Goal: Task Accomplishment & Management: Manage account settings

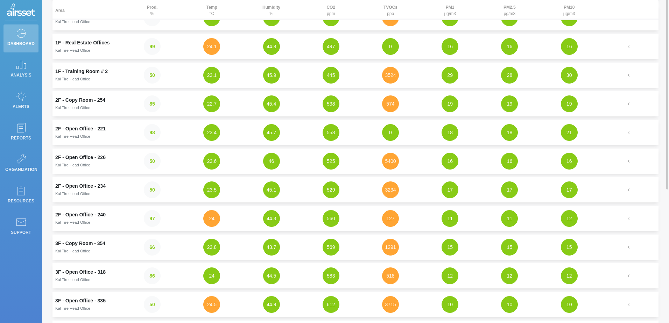
scroll to position [105, 0]
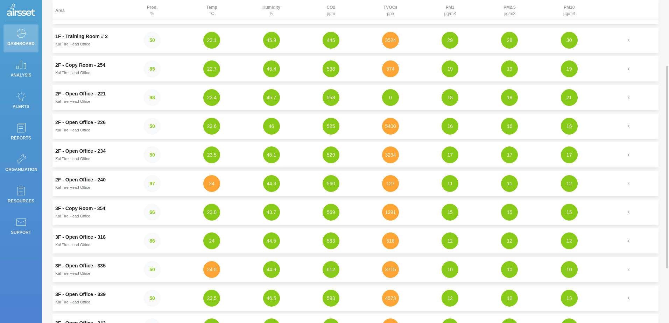
click at [65, 210] on td "3F - Copy Room - 354 Kal Tire Head Office" at bounding box center [87, 212] width 70 height 25
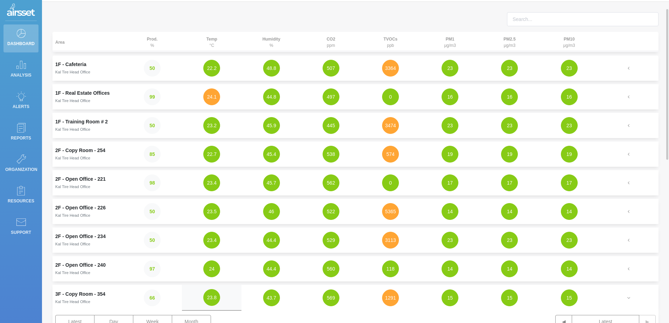
scroll to position [0, 0]
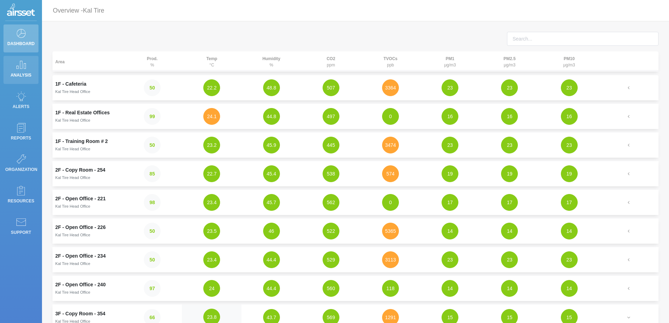
click at [18, 67] on icon at bounding box center [21, 65] width 10 height 10
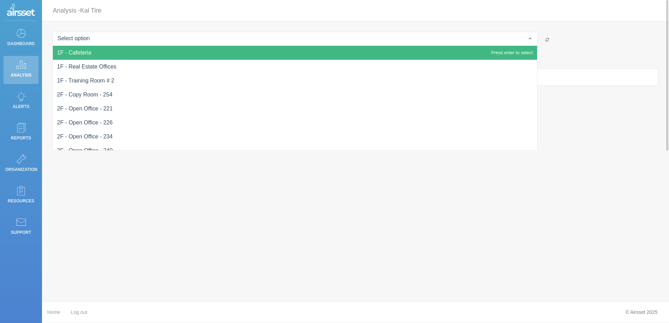
click at [530, 38] on div at bounding box center [530, 38] width 14 height 13
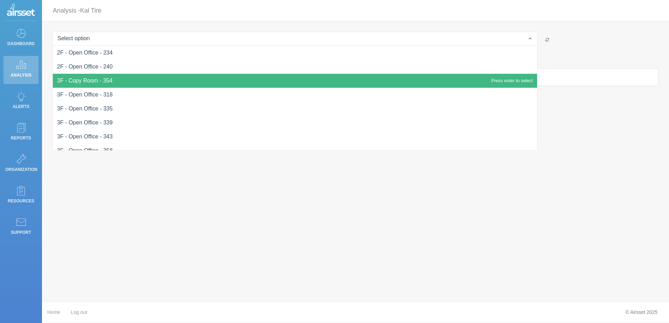
scroll to position [91, 0]
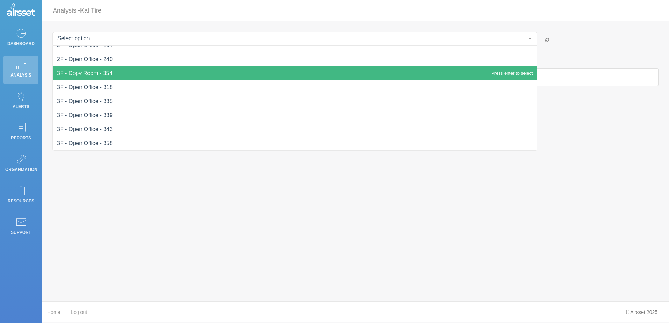
click at [157, 76] on span "3F - Copy Room - 354" at bounding box center [295, 73] width 484 height 14
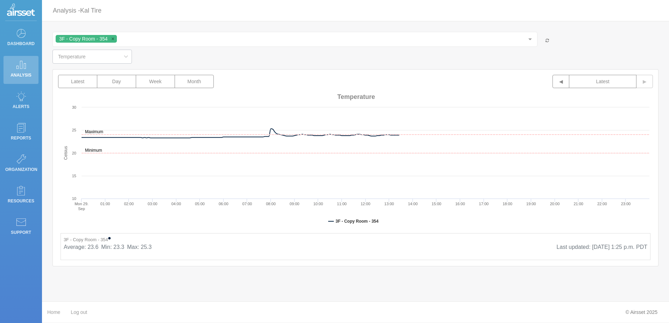
click at [123, 58] on icon at bounding box center [125, 57] width 9 height 14
click at [109, 91] on li "Relative Humidity" at bounding box center [97, 88] width 88 height 12
type input "Relative Humidity"
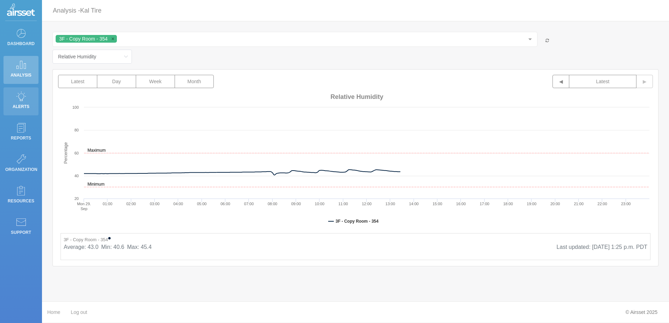
click at [25, 109] on p "Alerts" at bounding box center [20, 106] width 31 height 10
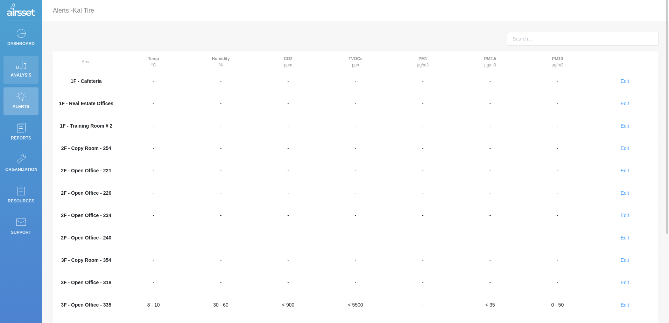
click at [33, 69] on link "Analysis" at bounding box center [20, 70] width 35 height 28
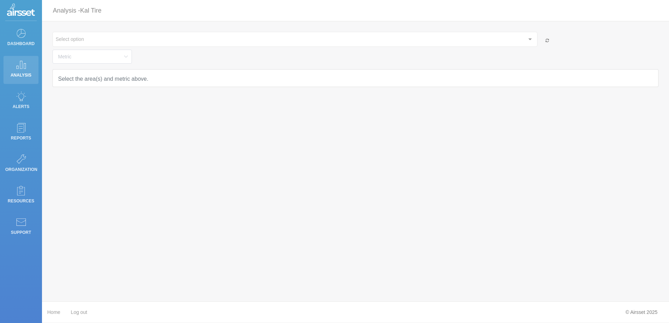
type input "Temperature"
click at [23, 31] on icon at bounding box center [21, 33] width 10 height 10
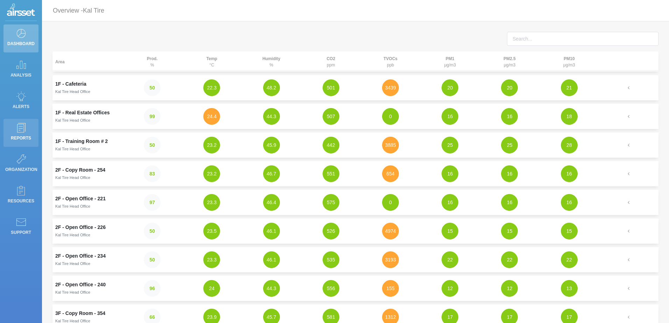
click at [25, 136] on p "Reports" at bounding box center [20, 138] width 31 height 10
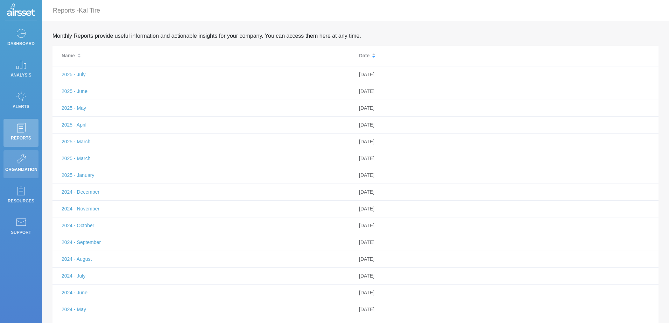
click at [21, 168] on p "Organization" at bounding box center [20, 169] width 31 height 10
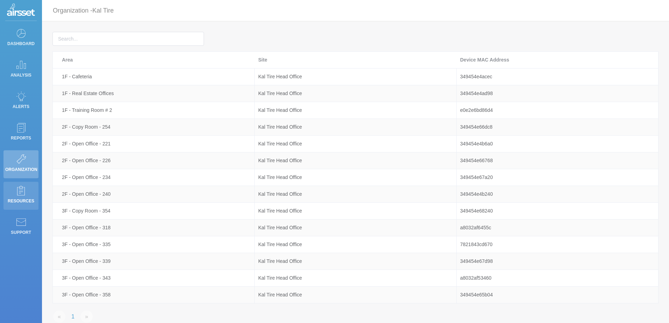
click at [20, 199] on p "Resources" at bounding box center [20, 201] width 31 height 10
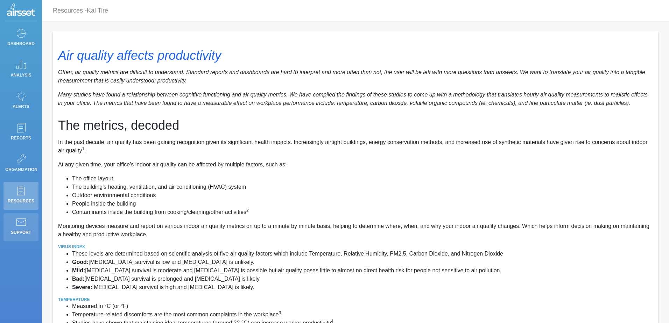
click at [21, 218] on icon at bounding box center [21, 222] width 10 height 10
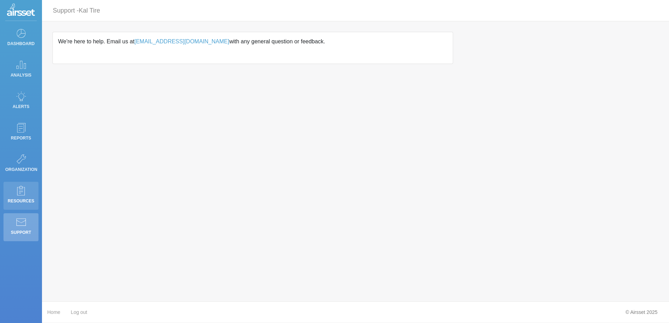
click at [24, 197] on p "Resources" at bounding box center [20, 201] width 31 height 10
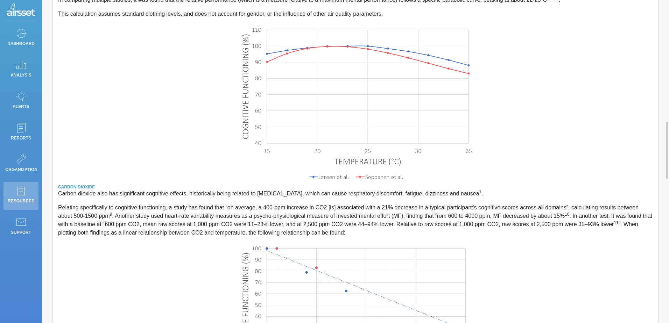
scroll to position [718, 0]
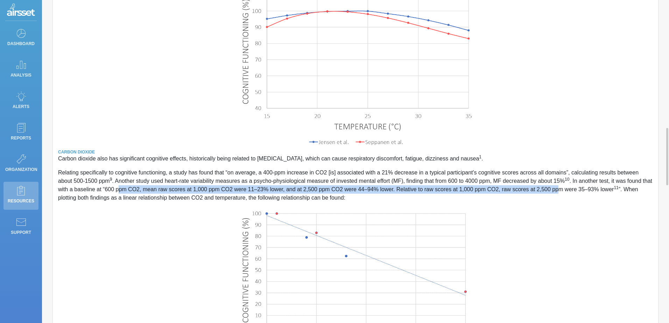
drag, startPoint x: 101, startPoint y: 182, endPoint x: 532, endPoint y: 180, distance: 430.9
click at [532, 180] on p "Relating specifically to cognitive functioning, a study has found that “on aver…" at bounding box center [355, 186] width 595 height 34
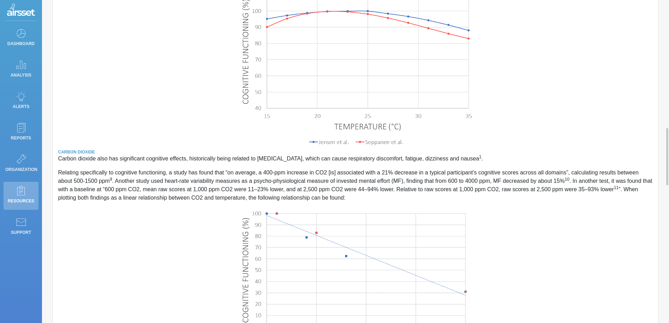
click at [62, 179] on p "Relating specifically to cognitive functioning, a study has found that “on aver…" at bounding box center [355, 186] width 595 height 34
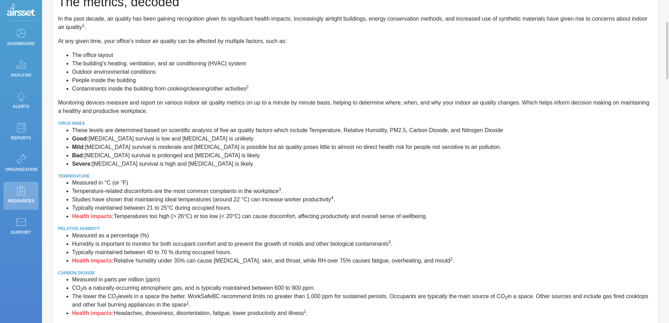
scroll to position [193, 0]
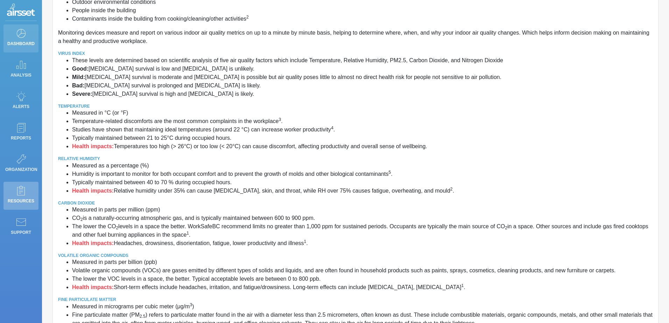
click at [16, 41] on p "Dashboard" at bounding box center [20, 43] width 31 height 10
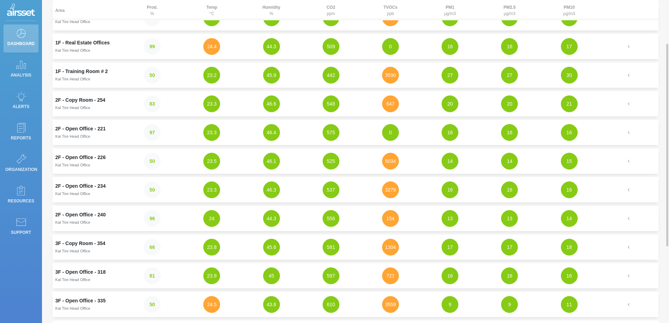
scroll to position [105, 0]
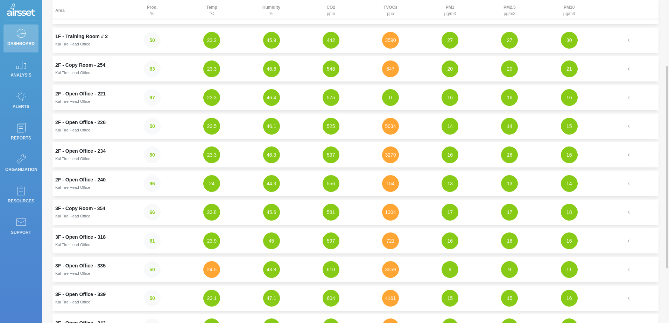
click at [64, 211] on td "3F - Copy Room - 354 Kal Tire Head Office" at bounding box center [87, 212] width 70 height 25
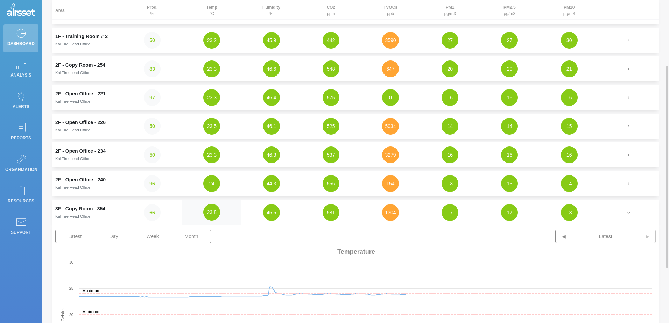
click at [64, 211] on td "3F - Copy Room - 354 Kal Tire Head Office" at bounding box center [87, 213] width 70 height 26
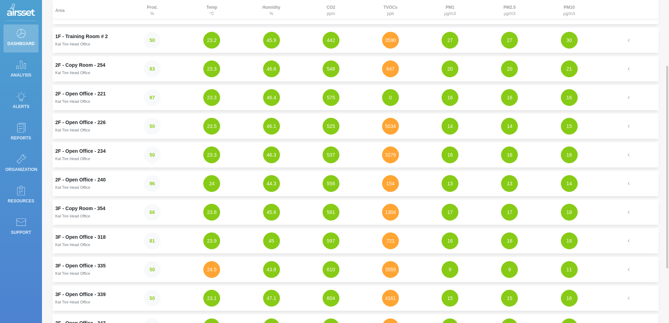
scroll to position [140, 0]
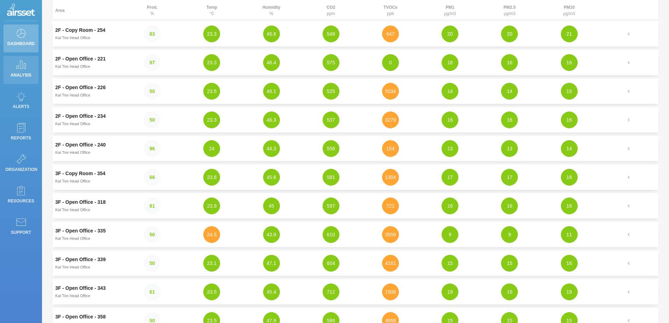
click at [18, 70] on p "Analysis" at bounding box center [20, 75] width 31 height 10
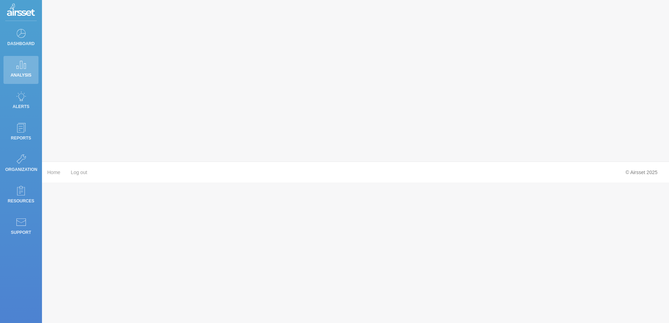
type input "Temperature"
click at [23, 109] on p "Alerts" at bounding box center [20, 106] width 31 height 10
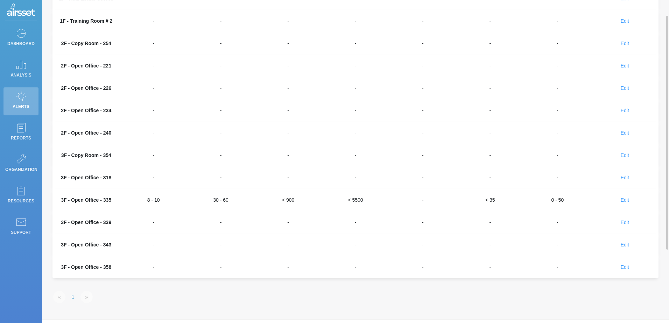
scroll to position [123, 0]
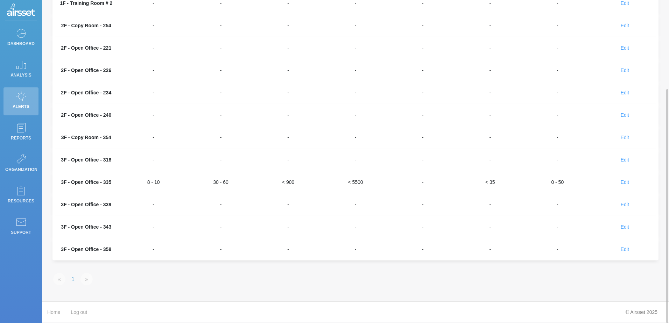
click at [625, 139] on span "Edit" at bounding box center [624, 138] width 8 height 6
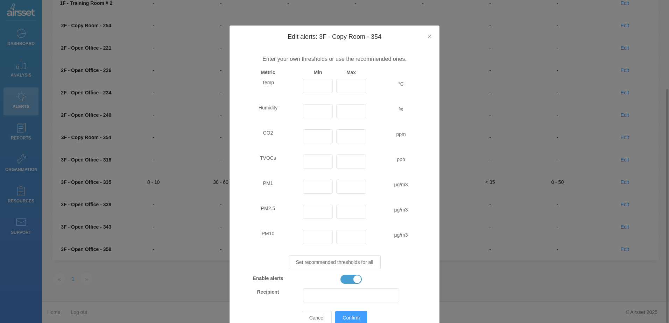
scroll to position [53, 0]
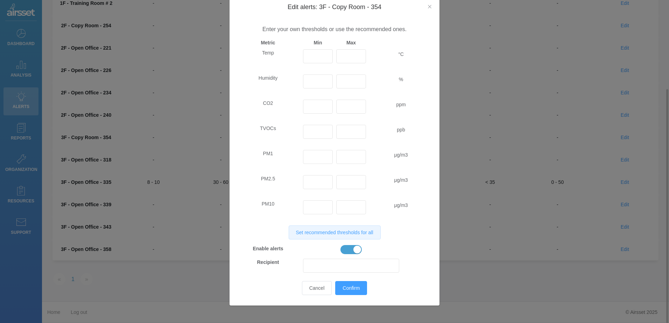
click at [328, 236] on button "Set recommended thresholds for all" at bounding box center [335, 233] width 92 height 14
type input "20"
type input "24"
type input "30"
type input "60"
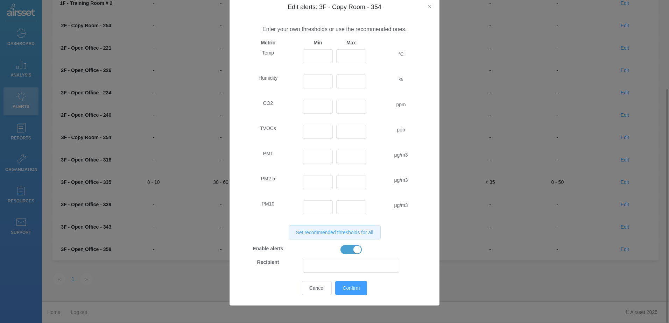
type input "900"
type input "120"
type input "35"
type input "0"
type input "50"
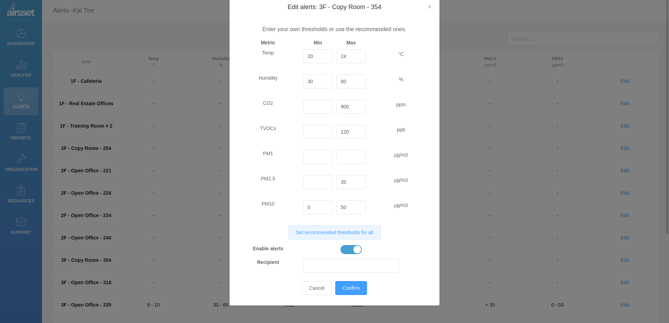
scroll to position [18, 0]
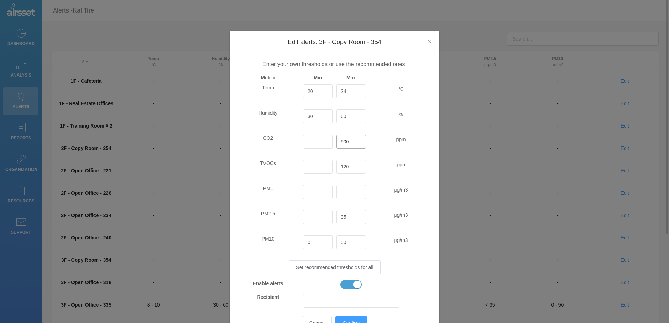
drag, startPoint x: 352, startPoint y: 142, endPoint x: 326, endPoint y: 144, distance: 26.0
click at [326, 144] on div "CO2 900 ppm" at bounding box center [334, 145] width 199 height 20
click at [310, 119] on input "30" at bounding box center [318, 116] width 30 height 14
click at [313, 133] on span "Temp 20 24 °C Humidity 30 60 % CO2 900 ppm TVOCs 120 ppb PM1 μg/m3 PM2.5 35 μg/…" at bounding box center [334, 205] width 196 height 242
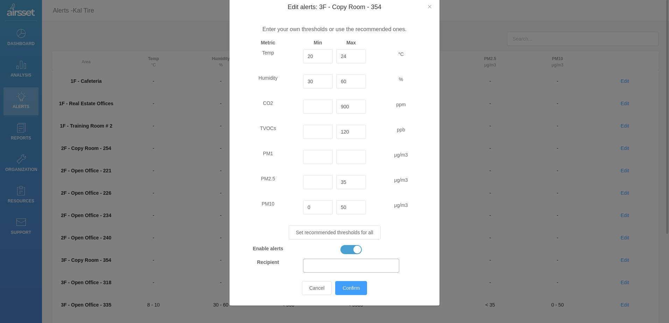
click at [314, 265] on input "Edit alerts: 3F - Copy Room - 354" at bounding box center [351, 266] width 96 height 14
type input "[EMAIL_ADDRESS][DOMAIN_NAME]"
click at [353, 286] on span "Confirm" at bounding box center [350, 288] width 17 height 6
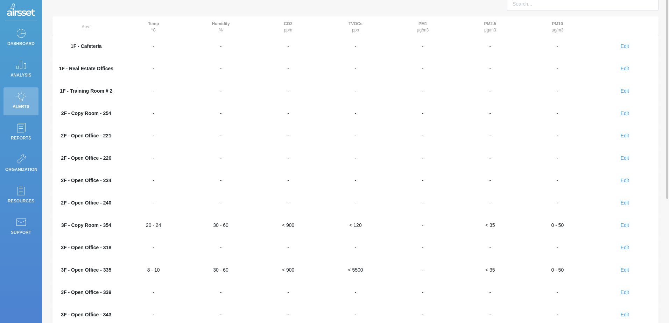
scroll to position [0, 0]
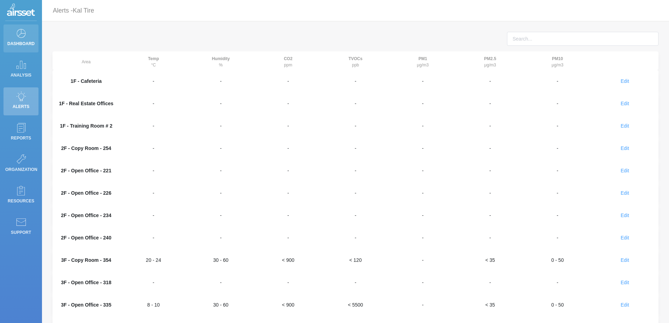
click at [13, 35] on link "Dashboard" at bounding box center [20, 38] width 35 height 28
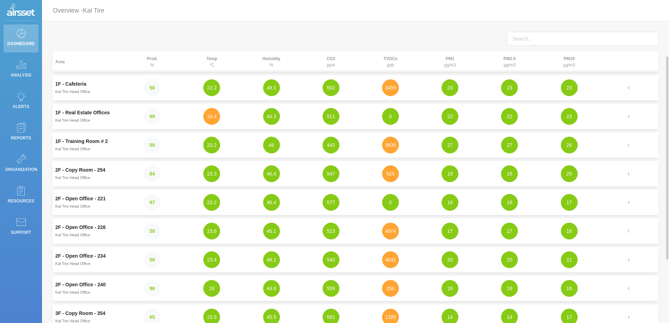
scroll to position [35, 0]
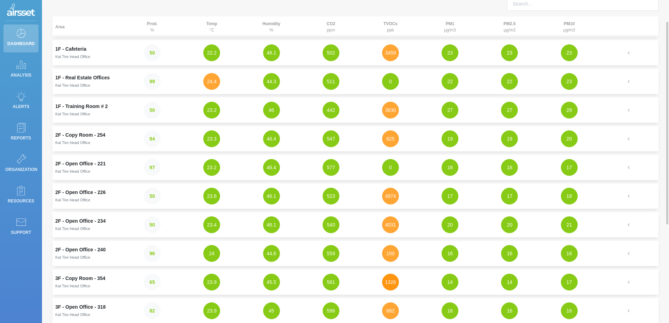
click at [390, 284] on button "1326" at bounding box center [390, 282] width 17 height 17
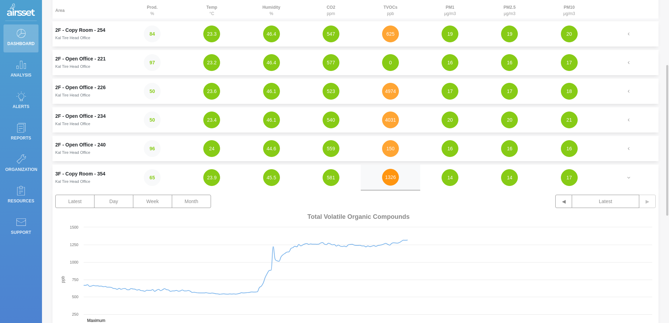
scroll to position [175, 0]
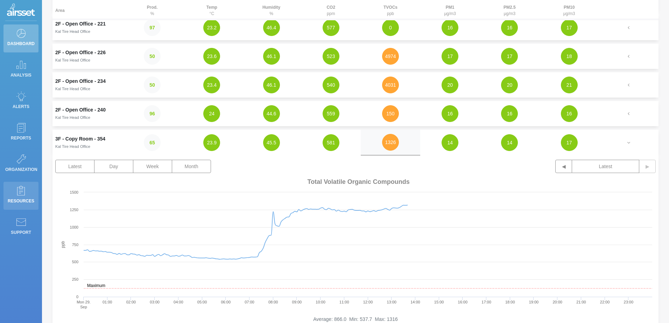
click at [26, 198] on p "Resources" at bounding box center [20, 201] width 31 height 10
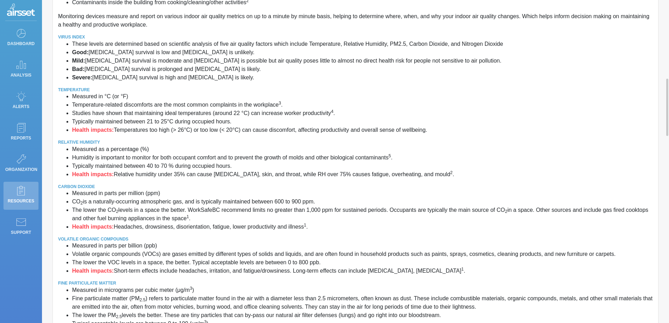
scroll to position [245, 0]
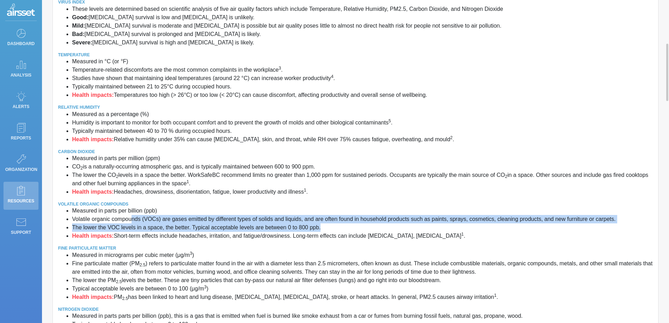
drag, startPoint x: 133, startPoint y: 222, endPoint x: 352, endPoint y: 230, distance: 218.4
click at [352, 230] on ul "Measured in parts per billion (ppb) Volatile organic compounds (VOCs) are gases…" at bounding box center [355, 224] width 595 height 34
drag, startPoint x: 352, startPoint y: 230, endPoint x: 305, endPoint y: 231, distance: 46.9
click at [305, 231] on li "The lower the VOC levels in a space, the better. Typical acceptable levels are …" at bounding box center [362, 228] width 581 height 8
drag, startPoint x: 322, startPoint y: 229, endPoint x: 69, endPoint y: 211, distance: 254.6
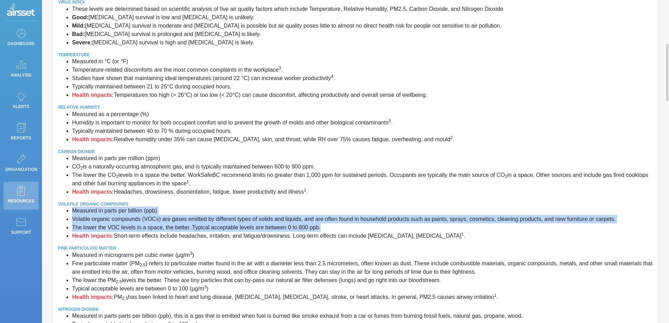
click at [69, 211] on ul "Measured in parts per billion (ppb) Volatile organic compounds (VOCs) are gases…" at bounding box center [355, 224] width 595 height 34
click at [23, 104] on p "Alerts" at bounding box center [20, 106] width 31 height 10
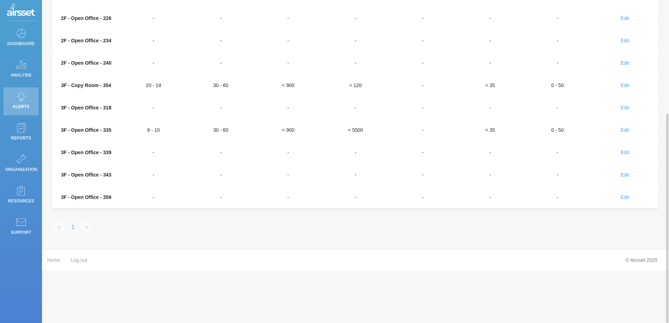
scroll to position [105, 0]
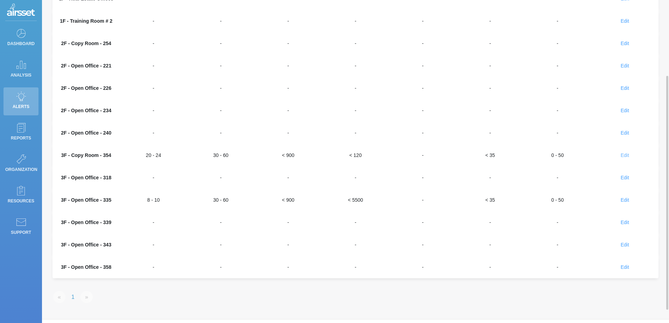
click at [621, 155] on span "Edit" at bounding box center [624, 156] width 8 height 6
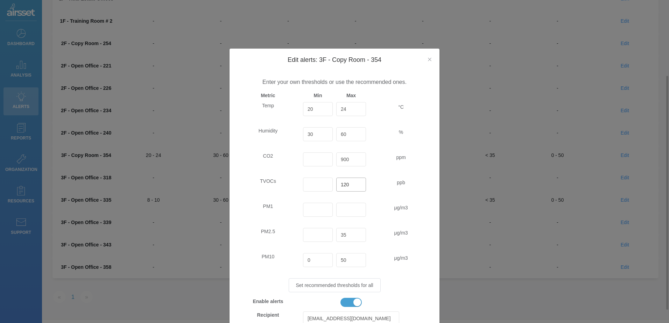
drag, startPoint x: 350, startPoint y: 185, endPoint x: 302, endPoint y: 186, distance: 48.3
click at [302, 186] on div "TVOCs 120 ppb" at bounding box center [334, 188] width 199 height 20
type input "800"
click at [303, 186] on input "Edit alerts: 3F - Copy Room - 354" at bounding box center [318, 185] width 30 height 14
type input "0"
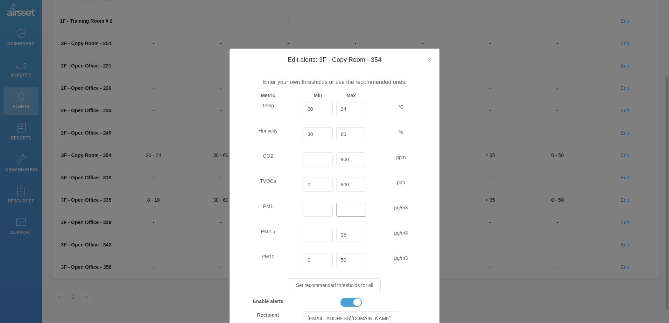
click at [349, 214] on input "Edit alerts: 3F - Copy Room - 354" at bounding box center [351, 210] width 30 height 14
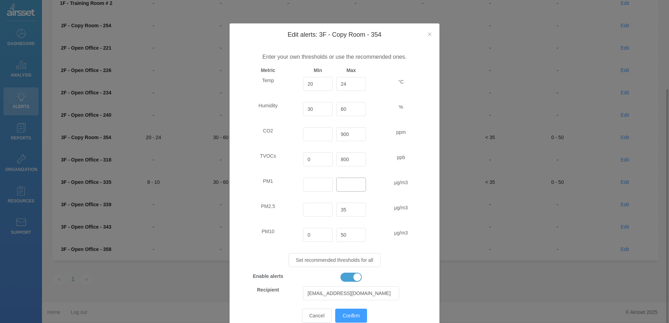
scroll to position [35, 0]
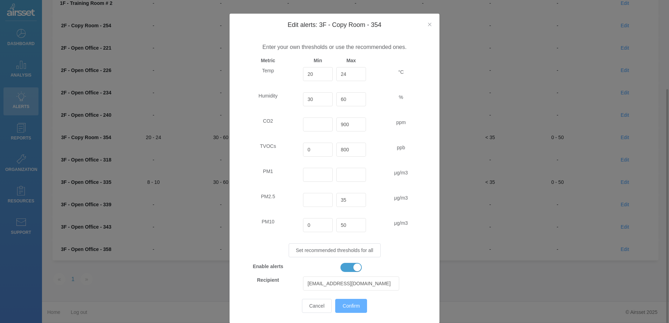
click at [355, 312] on button "Confirm" at bounding box center [351, 306] width 32 height 14
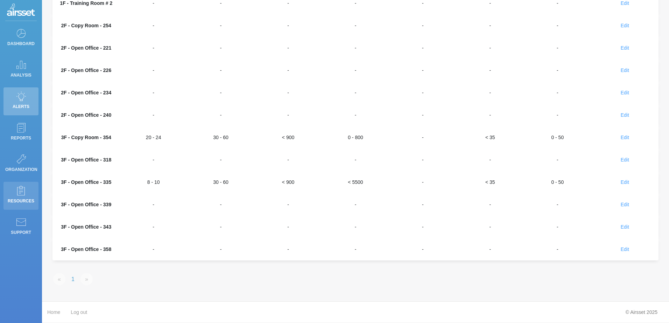
click at [21, 193] on icon at bounding box center [21, 191] width 10 height 10
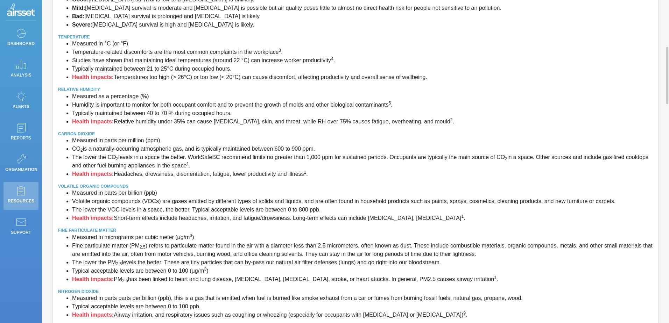
scroll to position [298, 0]
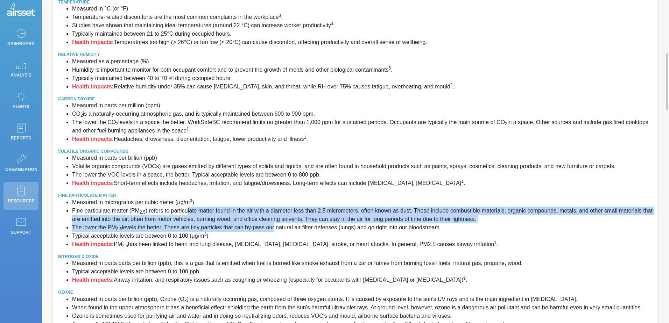
drag, startPoint x: 189, startPoint y: 212, endPoint x: 271, endPoint y: 232, distance: 84.4
click at [271, 232] on ul "Measured in micrograms per cubic meter (μg/m 3 ) Fine particulate matter (PM 2.…" at bounding box center [355, 223] width 595 height 50
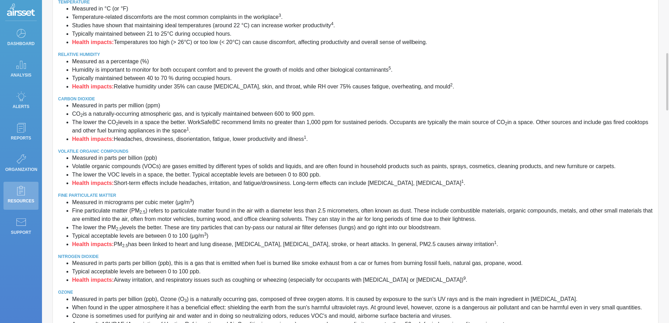
drag, startPoint x: 271, startPoint y: 232, endPoint x: 175, endPoint y: 237, distance: 96.4
click at [175, 237] on li "Typical acceptable levels are between 0 to 100 (μg/m 3 )" at bounding box center [362, 236] width 581 height 8
click at [25, 72] on p "Analysis" at bounding box center [20, 75] width 31 height 10
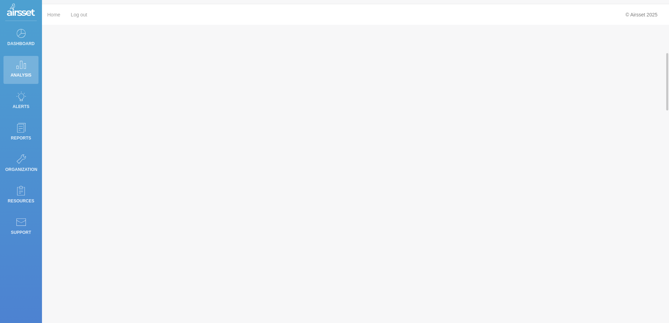
type input "Temperature"
click at [22, 130] on icon at bounding box center [21, 128] width 10 height 10
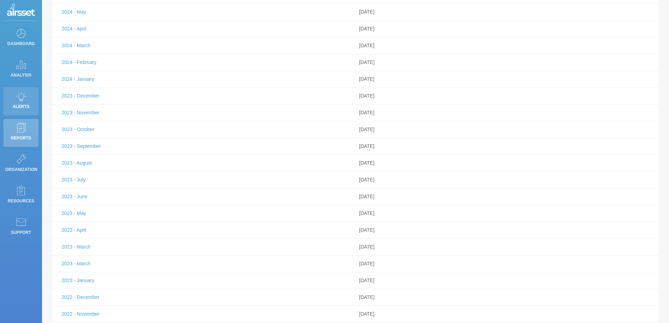
click at [14, 103] on p "Alerts" at bounding box center [20, 106] width 31 height 10
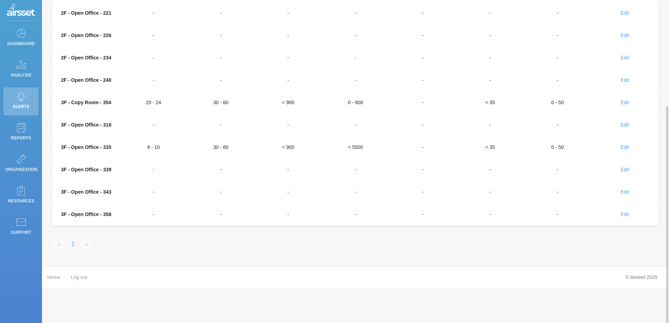
scroll to position [88, 0]
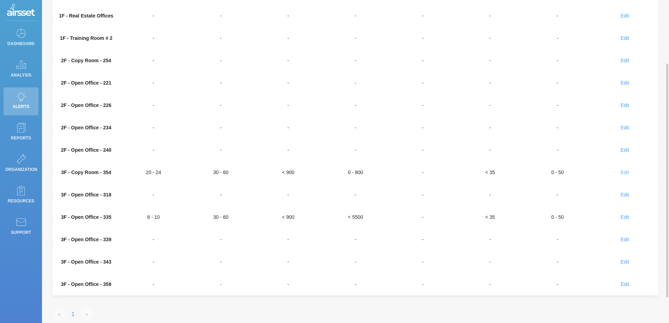
click at [626, 173] on span "Edit" at bounding box center [624, 173] width 8 height 6
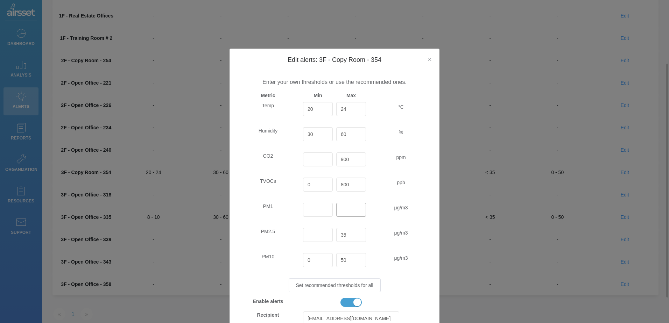
click at [348, 212] on input "Edit alerts: 3F - Copy Room - 354" at bounding box center [351, 210] width 30 height 14
type input "100"
click at [313, 214] on input "Edit alerts: 3F - Copy Room - 354" at bounding box center [318, 210] width 30 height 14
type input "0"
click at [314, 235] on input "Edit alerts: 3F - Copy Room - 354" at bounding box center [318, 235] width 30 height 14
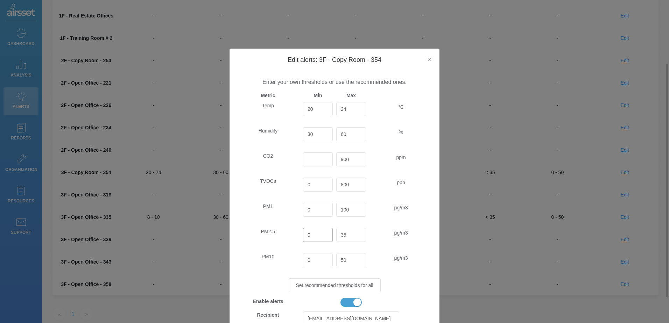
type input "0"
click at [376, 244] on div "μg/m3" at bounding box center [401, 238] width 66 height 20
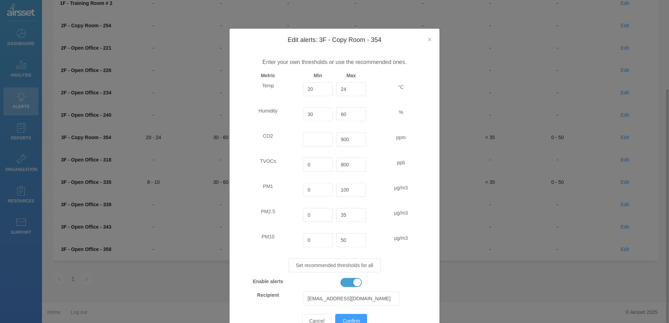
scroll to position [53, 0]
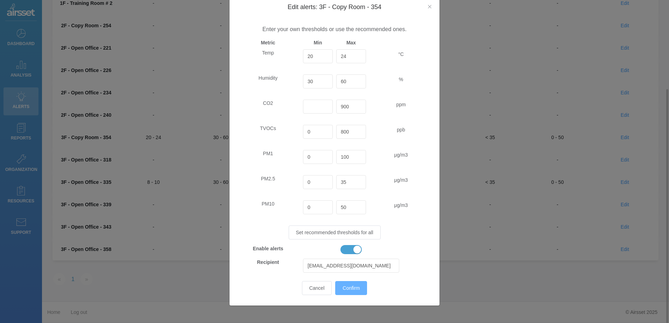
click at [352, 289] on span "Confirm" at bounding box center [350, 288] width 17 height 6
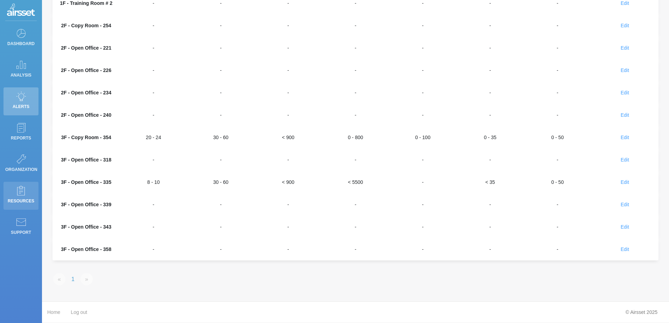
click at [21, 199] on p "Resources" at bounding box center [20, 201] width 31 height 10
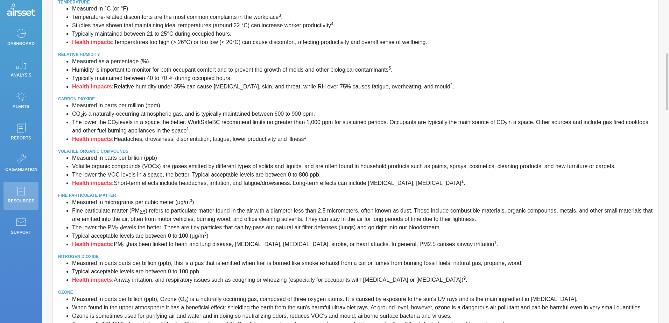
scroll to position [368, 0]
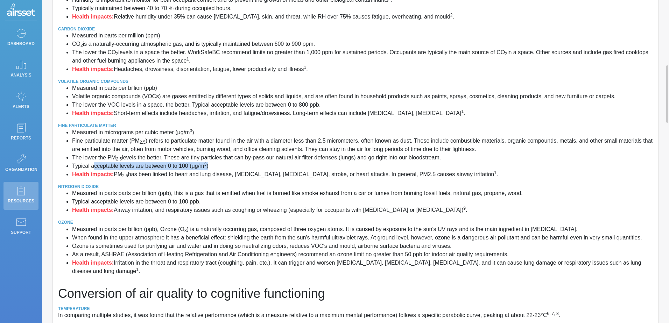
drag, startPoint x: 218, startPoint y: 165, endPoint x: 95, endPoint y: 163, distance: 122.8
click at [95, 163] on li "Typical acceptable levels are between 0 to 100 (μg/m 3 )" at bounding box center [362, 166] width 581 height 8
click at [19, 39] on p "Dashboard" at bounding box center [20, 43] width 31 height 10
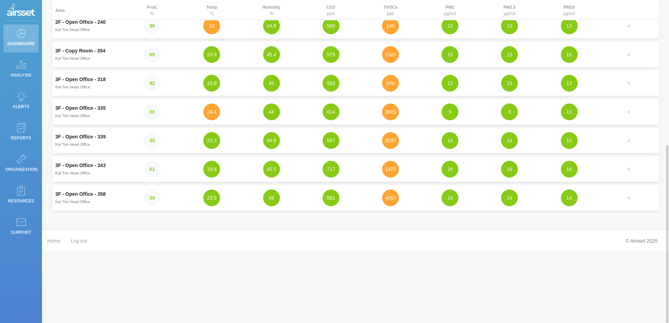
scroll to position [158, 0]
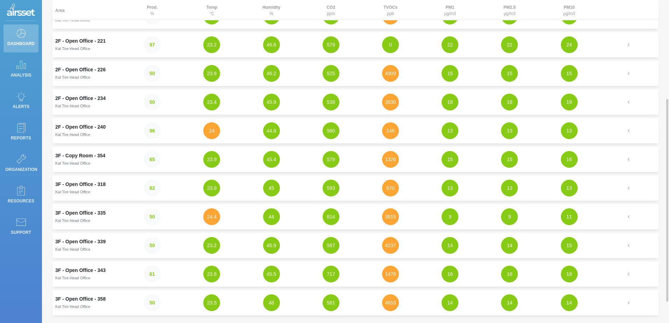
click at [75, 157] on td "3F - Copy Room - 354 Kal Tire Head Office" at bounding box center [87, 159] width 70 height 25
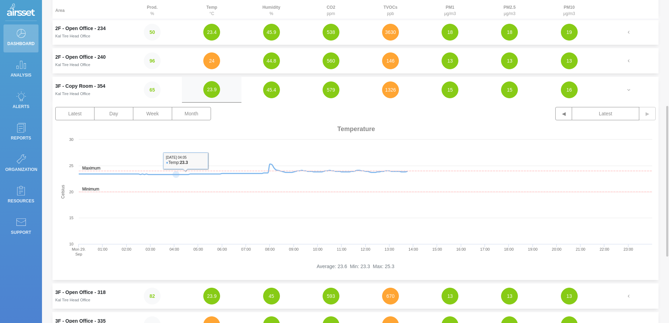
scroll to position [193, 0]
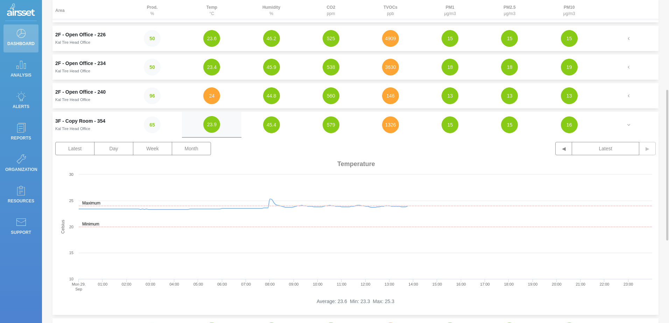
click at [340, 128] on td "579" at bounding box center [330, 125] width 59 height 26
click at [381, 127] on td "1326" at bounding box center [390, 125] width 59 height 26
click at [410, 125] on td "1326" at bounding box center [390, 125] width 59 height 26
click at [397, 125] on button "1326" at bounding box center [390, 124] width 17 height 17
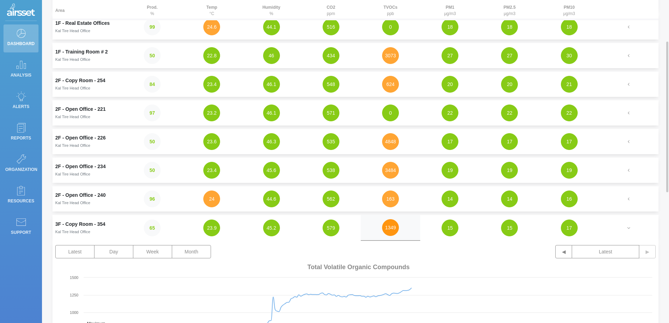
scroll to position [0, 0]
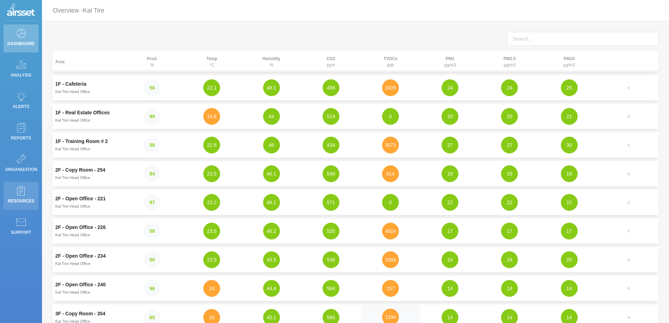
click at [28, 207] on link "Resources" at bounding box center [20, 196] width 35 height 28
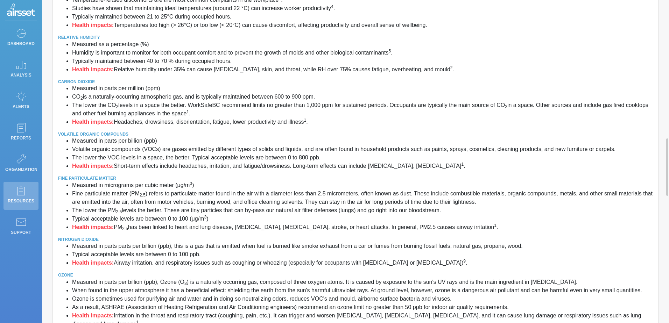
scroll to position [385, 0]
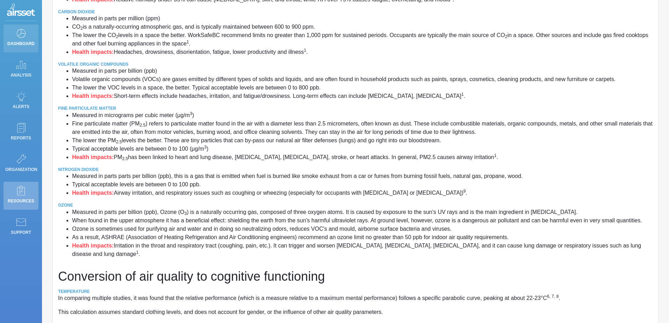
click at [22, 34] on icon at bounding box center [21, 33] width 10 height 10
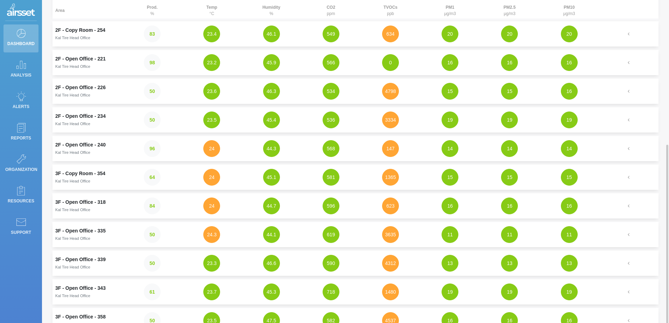
scroll to position [191, 0]
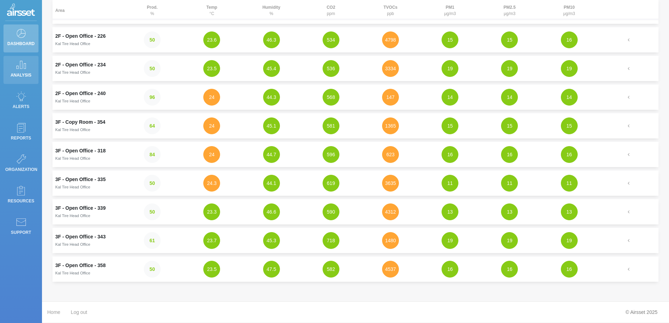
click at [20, 74] on p "Analysis" at bounding box center [20, 75] width 31 height 10
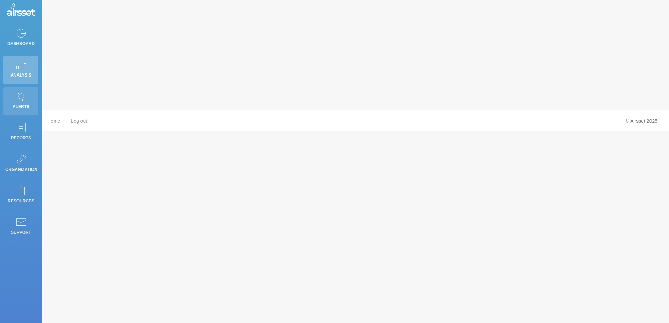
click at [21, 110] on p "Alerts" at bounding box center [20, 106] width 31 height 10
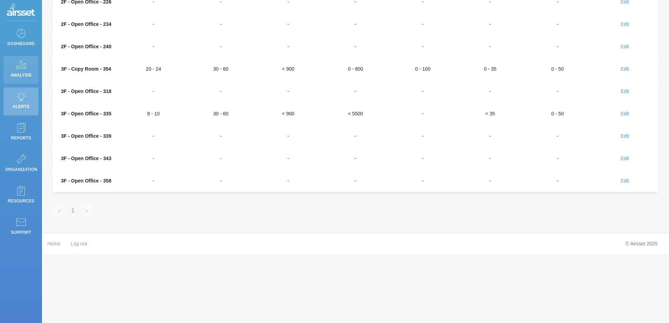
click at [29, 64] on link "Analysis" at bounding box center [20, 70] width 35 height 28
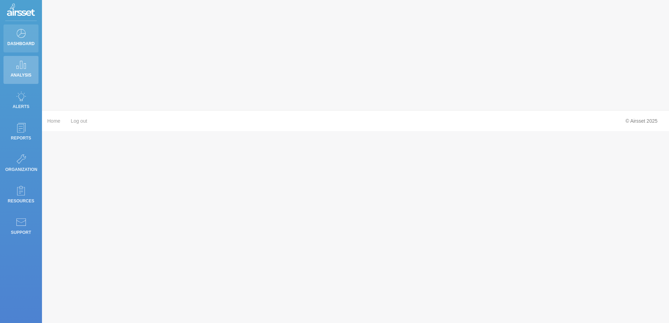
type input "Temperature"
click at [29, 47] on p "Dashboard" at bounding box center [20, 43] width 31 height 10
